Goal: Information Seeking & Learning: Understand process/instructions

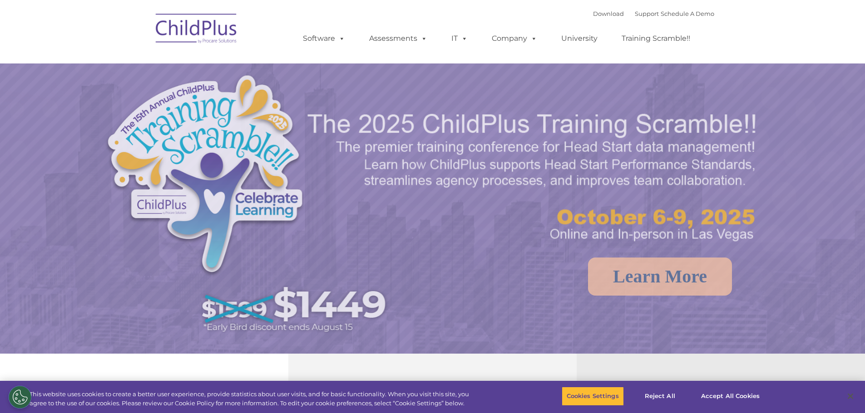
select select "MEDIUM"
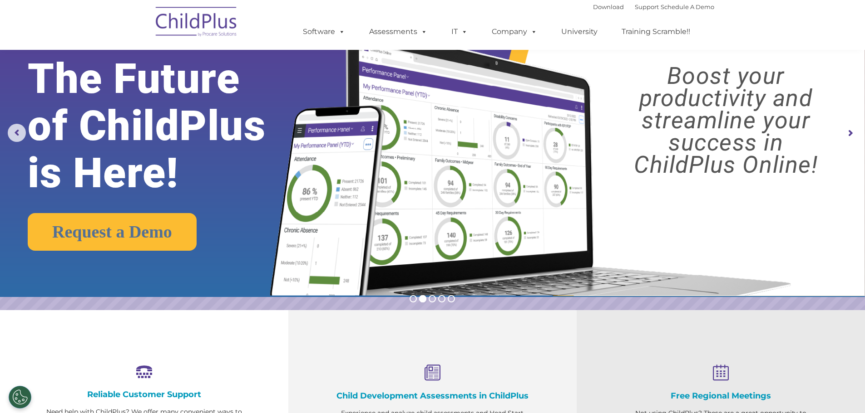
scroll to position [37, 0]
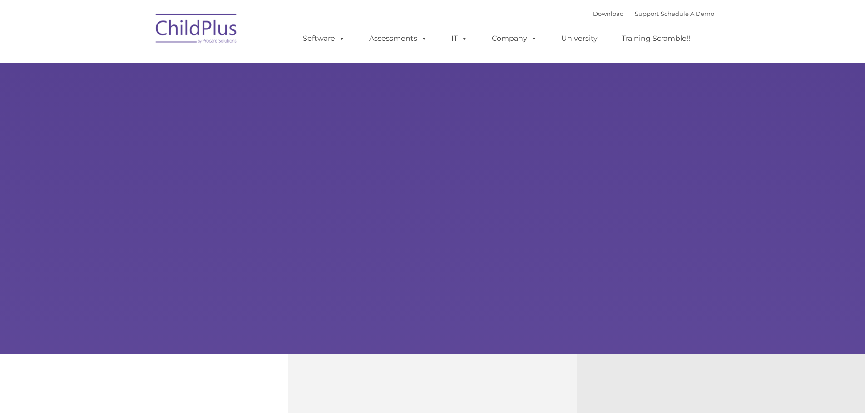
type input ""
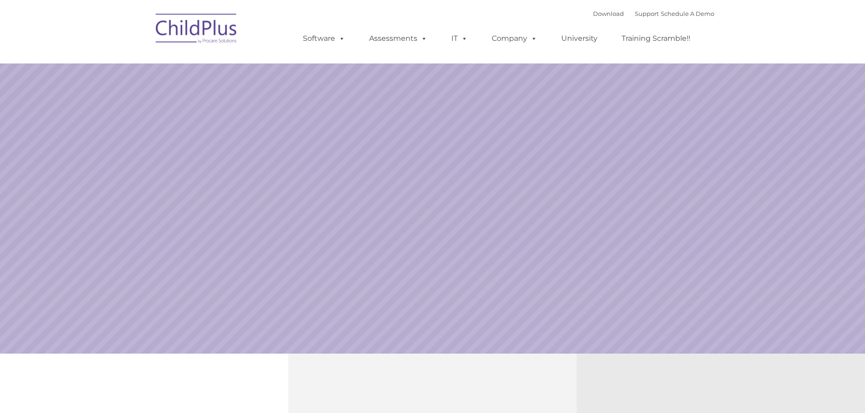
select select "MEDIUM"
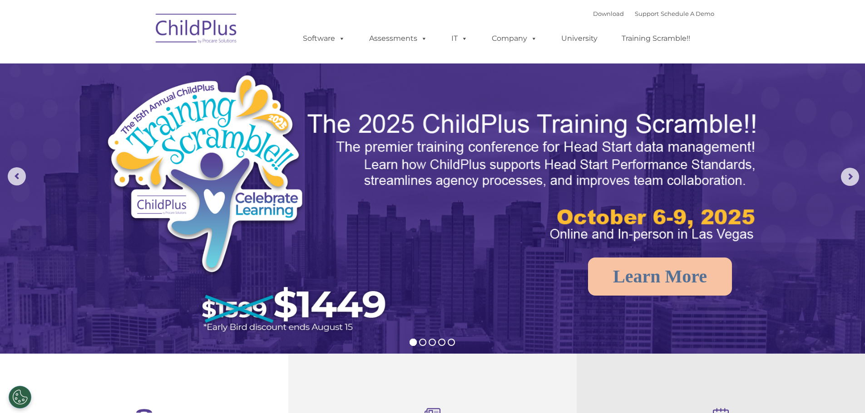
click at [216, 29] on img at bounding box center [196, 29] width 91 height 45
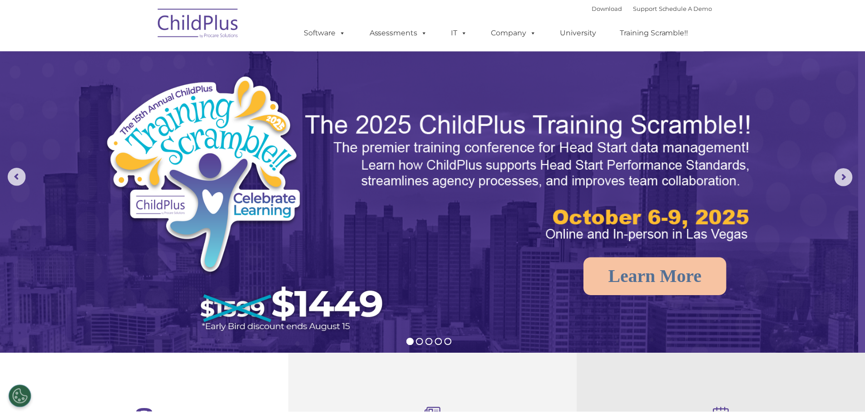
scroll to position [376, 0]
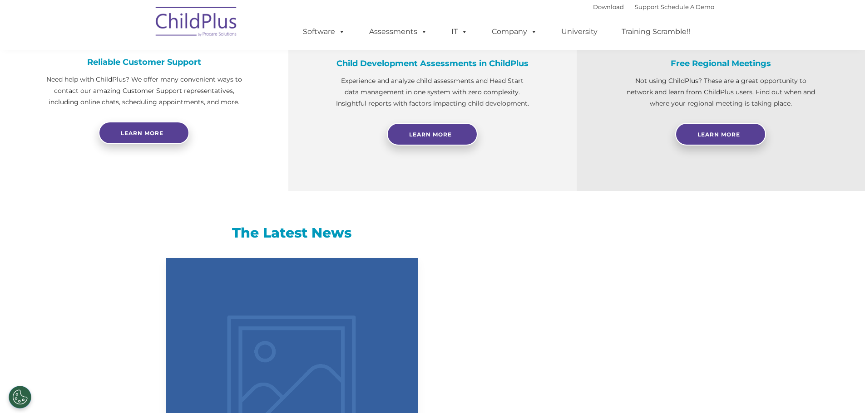
select select "MEDIUM"
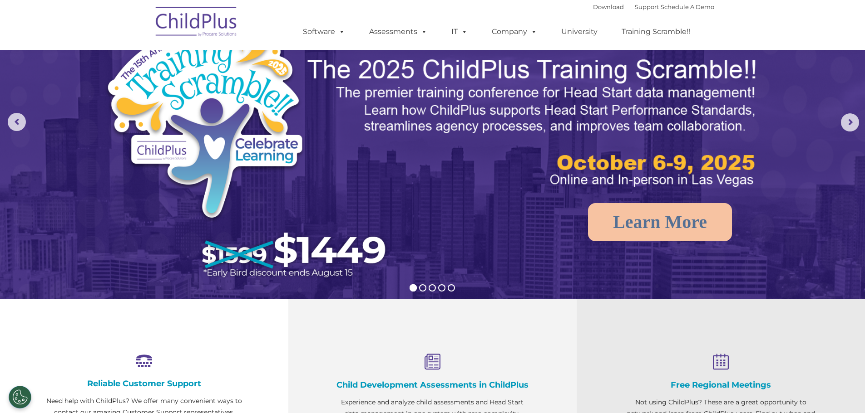
scroll to position [0, 0]
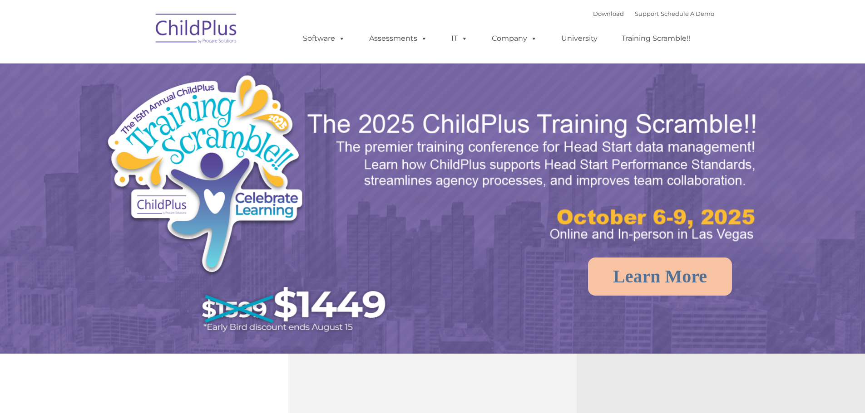
select select "MEDIUM"
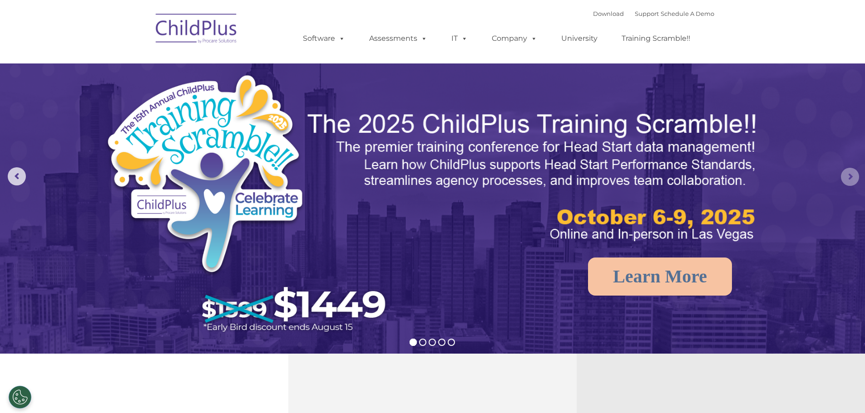
click at [851, 179] on rs-arrow at bounding box center [849, 177] width 18 height 18
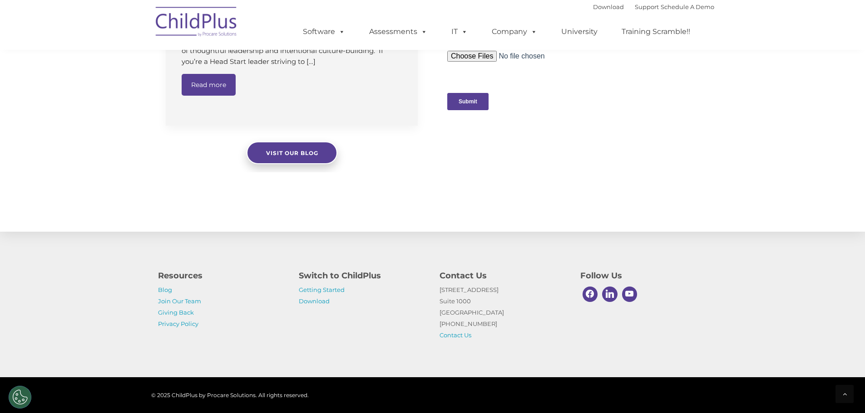
scroll to position [912, 0]
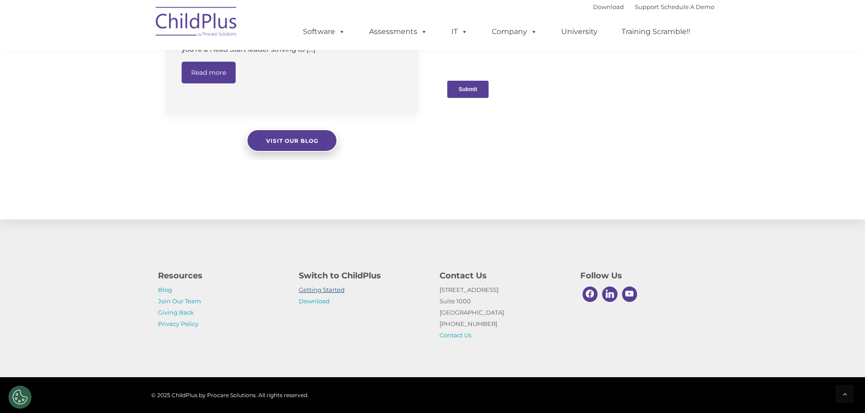
click at [335, 290] on link "Getting Started" at bounding box center [322, 289] width 46 height 7
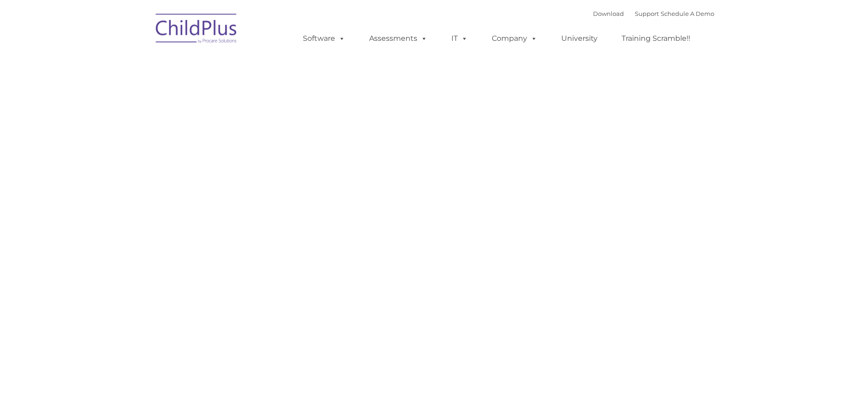
type input ""
